Goal: Task Accomplishment & Management: Use online tool/utility

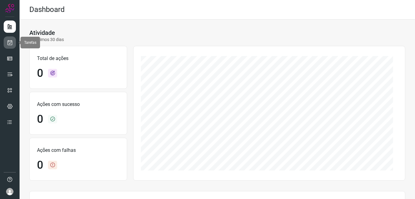
click at [6, 43] on link at bounding box center [10, 42] width 12 height 12
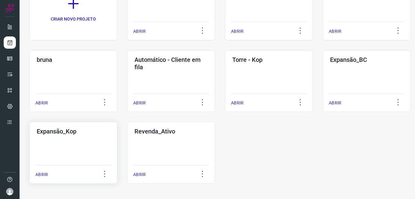
click at [127, 155] on div "Expansão_Kop ABRIR" at bounding box center [171, 153] width 88 height 62
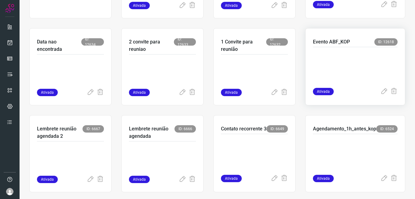
scroll to position [116, 0]
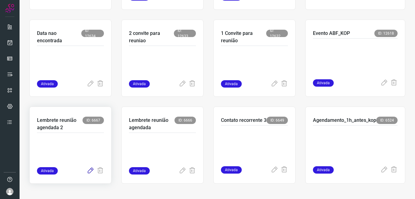
click at [90, 172] on icon at bounding box center [90, 170] width 7 height 7
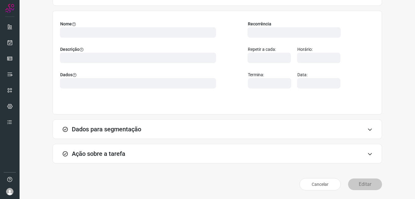
scroll to position [40, 0]
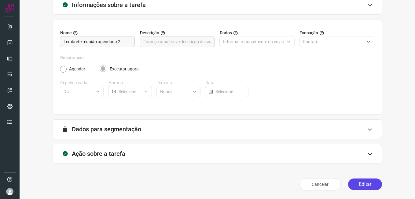
click at [353, 182] on button "Editar" at bounding box center [365, 184] width 34 height 12
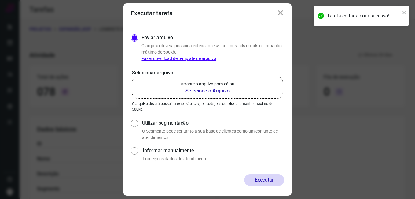
click at [197, 95] on label "Arraste o arquivo para cá ou Selecione o Arquivo" at bounding box center [207, 87] width 151 height 22
click at [0, 0] on input "Arraste o arquivo para cá ou Selecione o Arquivo" at bounding box center [0, 0] width 0 height 0
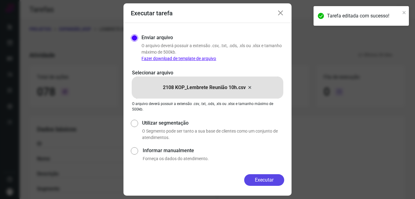
click at [249, 178] on button "Executar" at bounding box center [264, 180] width 40 height 12
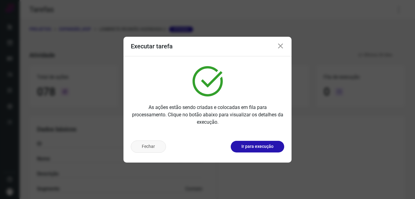
click at [141, 151] on button "Fechar" at bounding box center [148, 146] width 35 height 12
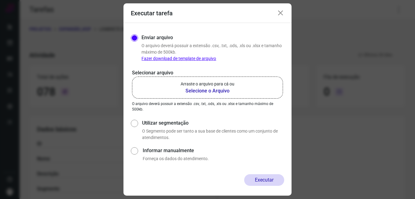
click at [278, 13] on icon at bounding box center [280, 12] width 7 height 7
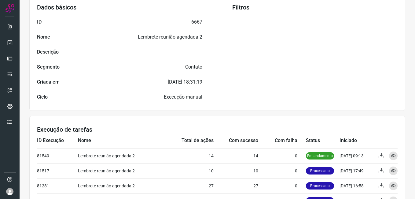
scroll to position [122, 0]
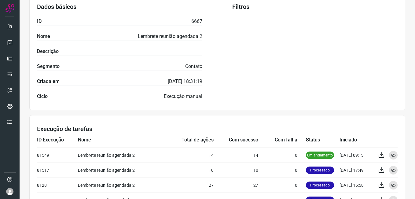
click at [294, 31] on div "Filtros" at bounding box center [314, 51] width 165 height 97
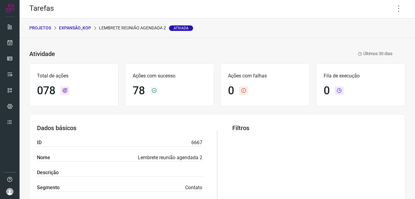
scroll to position [0, 0]
